Goal: Task Accomplishment & Management: Manage account settings

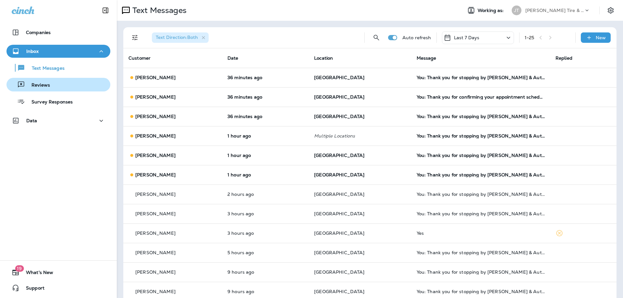
click at [54, 88] on div "Reviews" at bounding box center [58, 85] width 99 height 10
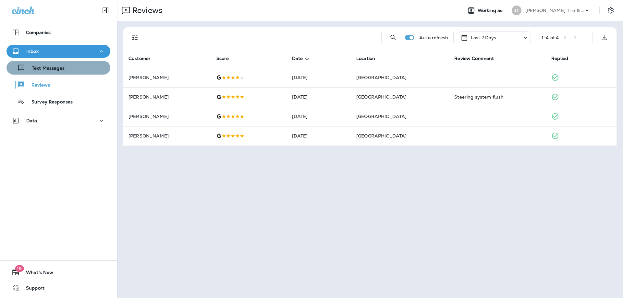
click at [68, 67] on div "Text Messages" at bounding box center [58, 68] width 99 height 10
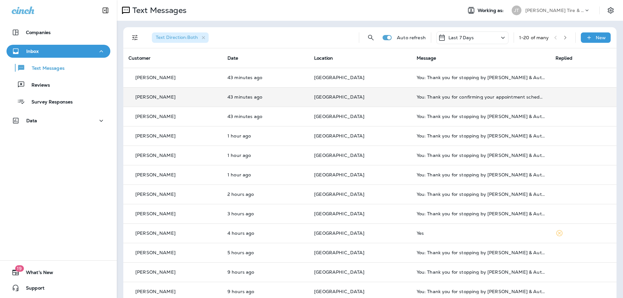
click at [180, 98] on div "[PERSON_NAME]" at bounding box center [172, 97] width 89 height 7
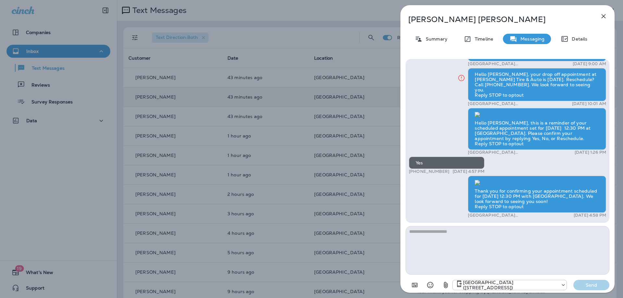
click at [604, 16] on icon "button" at bounding box center [603, 16] width 8 height 8
